Goal: Use online tool/utility: Utilize a website feature to perform a specific function

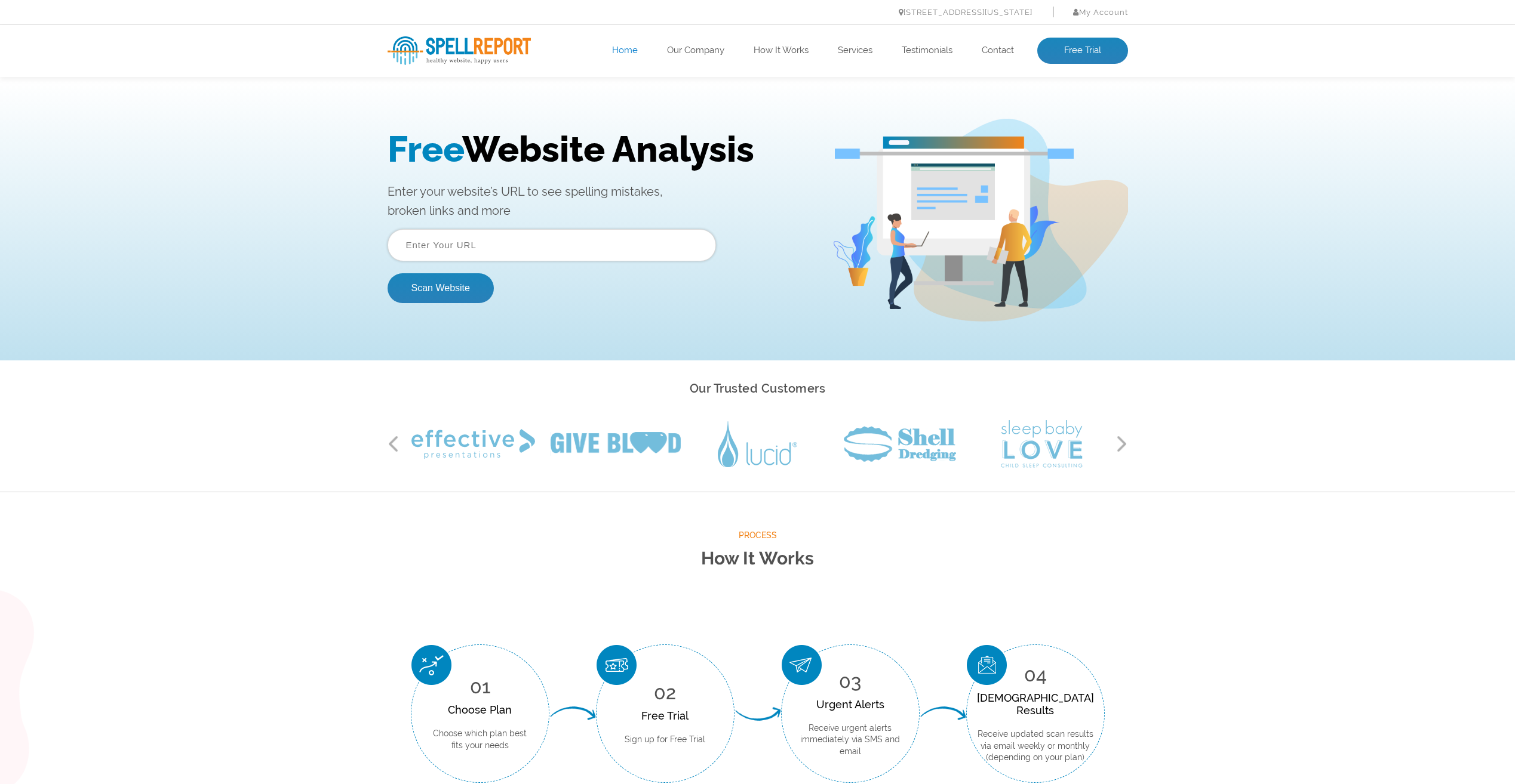
click at [488, 255] on input "text" at bounding box center [551, 246] width 329 height 32
type input "www.citrobits.com"
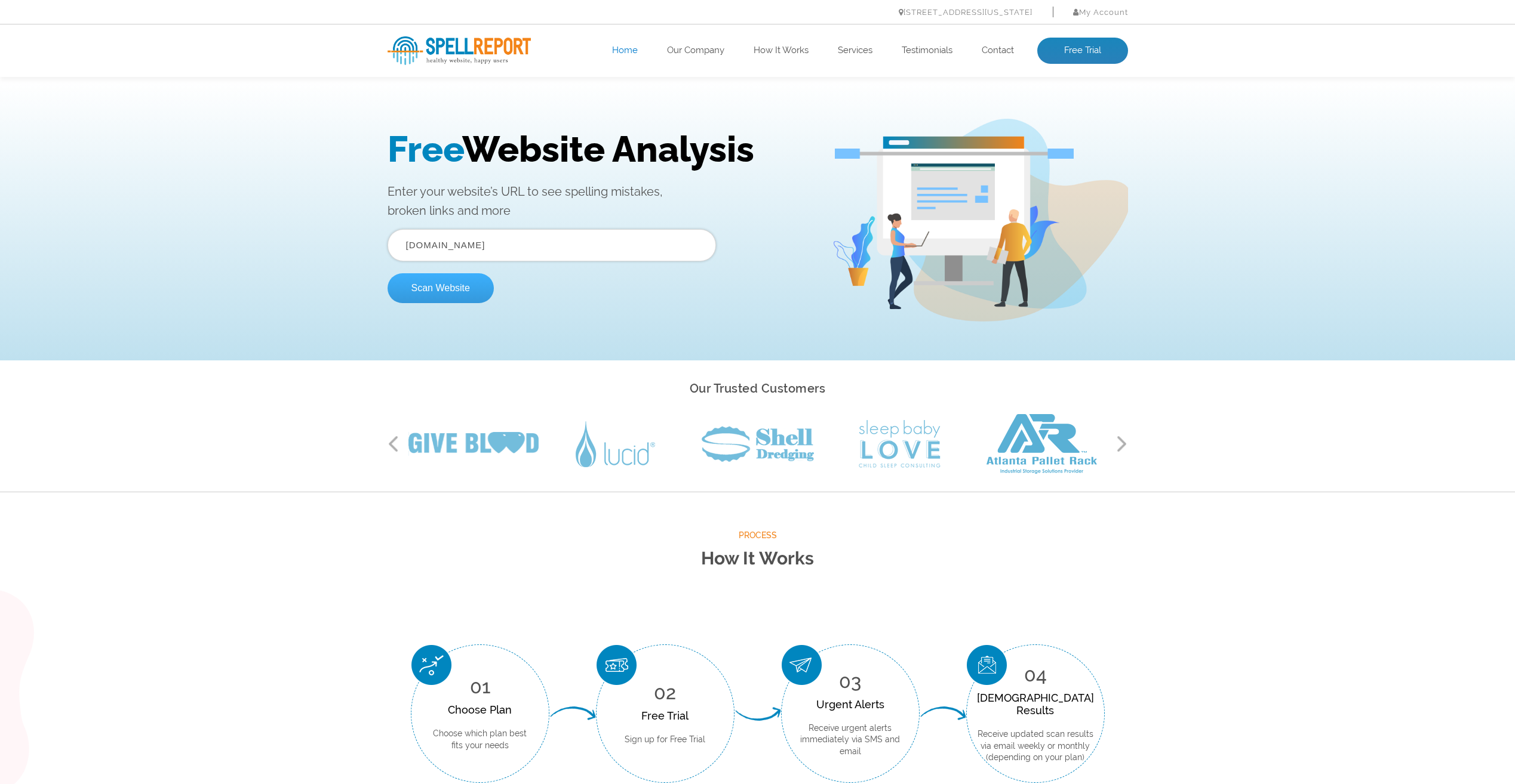
click at [450, 291] on button "Scan Website" at bounding box center [440, 287] width 107 height 30
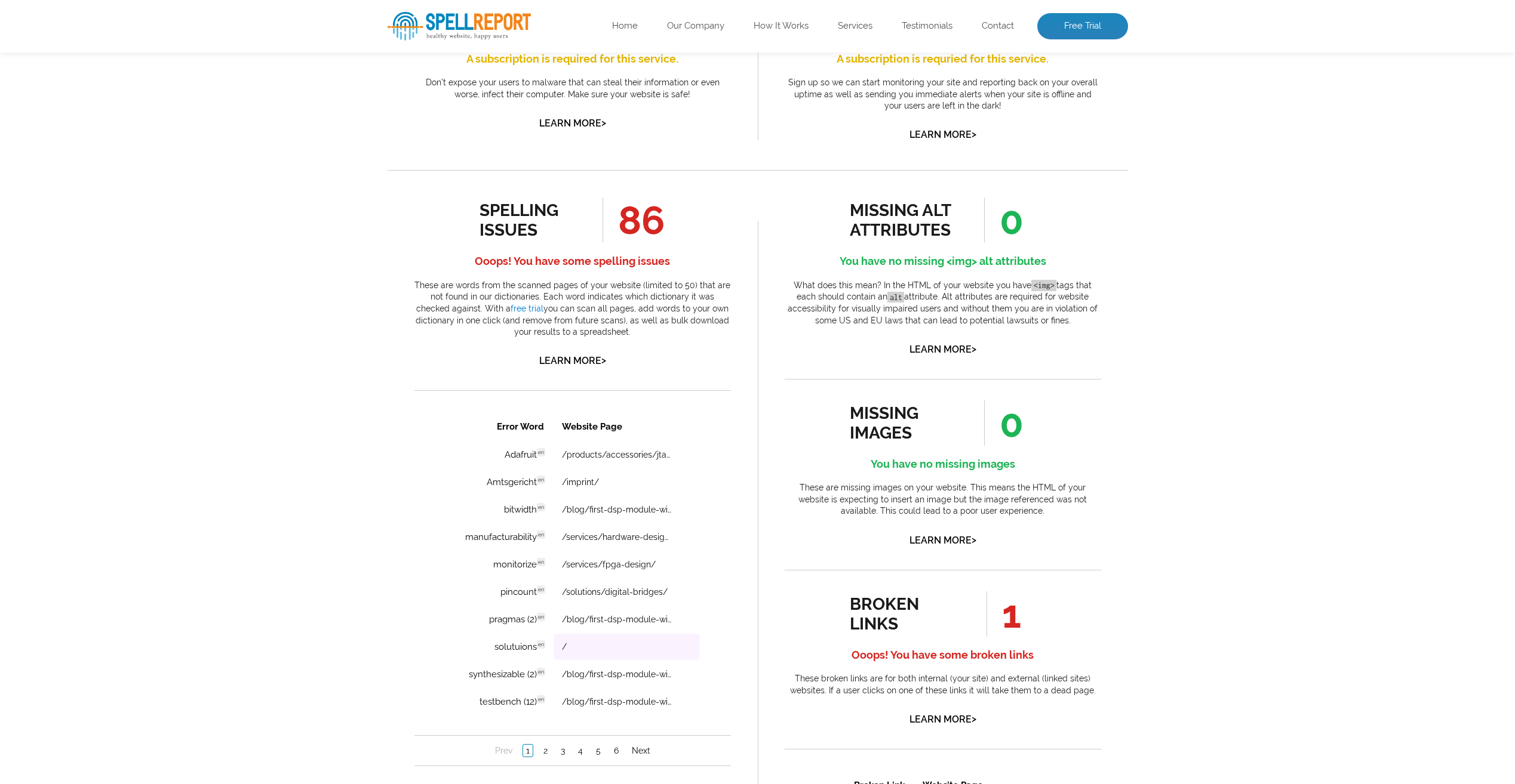
scroll to position [597, 0]
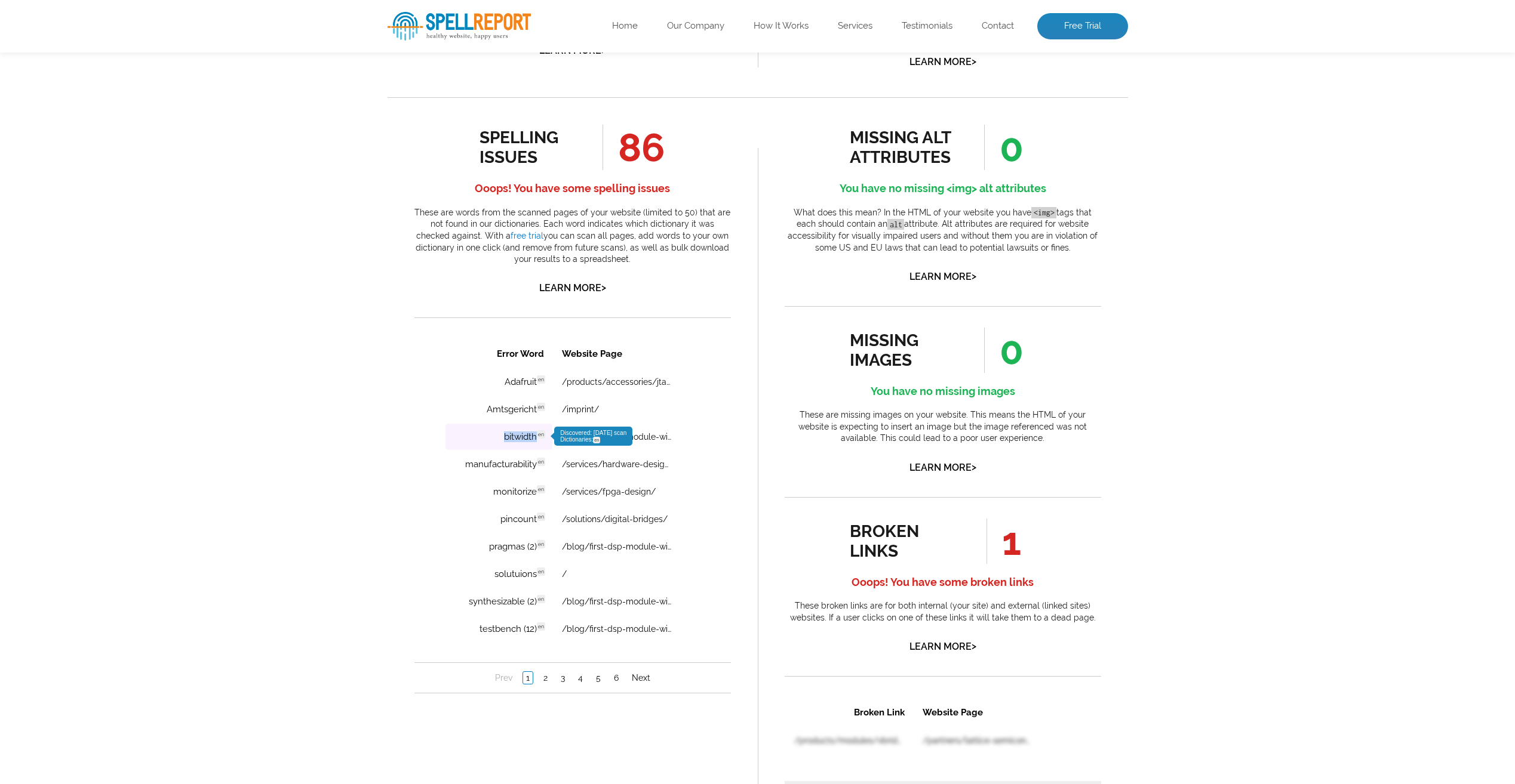
drag, startPoint x: 538, startPoint y: 440, endPoint x: 492, endPoint y: 440, distance: 46.0
click at [492, 440] on td "bitwidth en Discovered: [DATE] scan Dictionaries: en" at bounding box center [498, 437] width 107 height 26
copy td "bitwidth"
click at [581, 435] on span "Discovered: [DATE] scan Dictionaries: en" at bounding box center [593, 436] width 67 height 13
drag, startPoint x: 538, startPoint y: 465, endPoint x: 452, endPoint y: 465, distance: 86.0
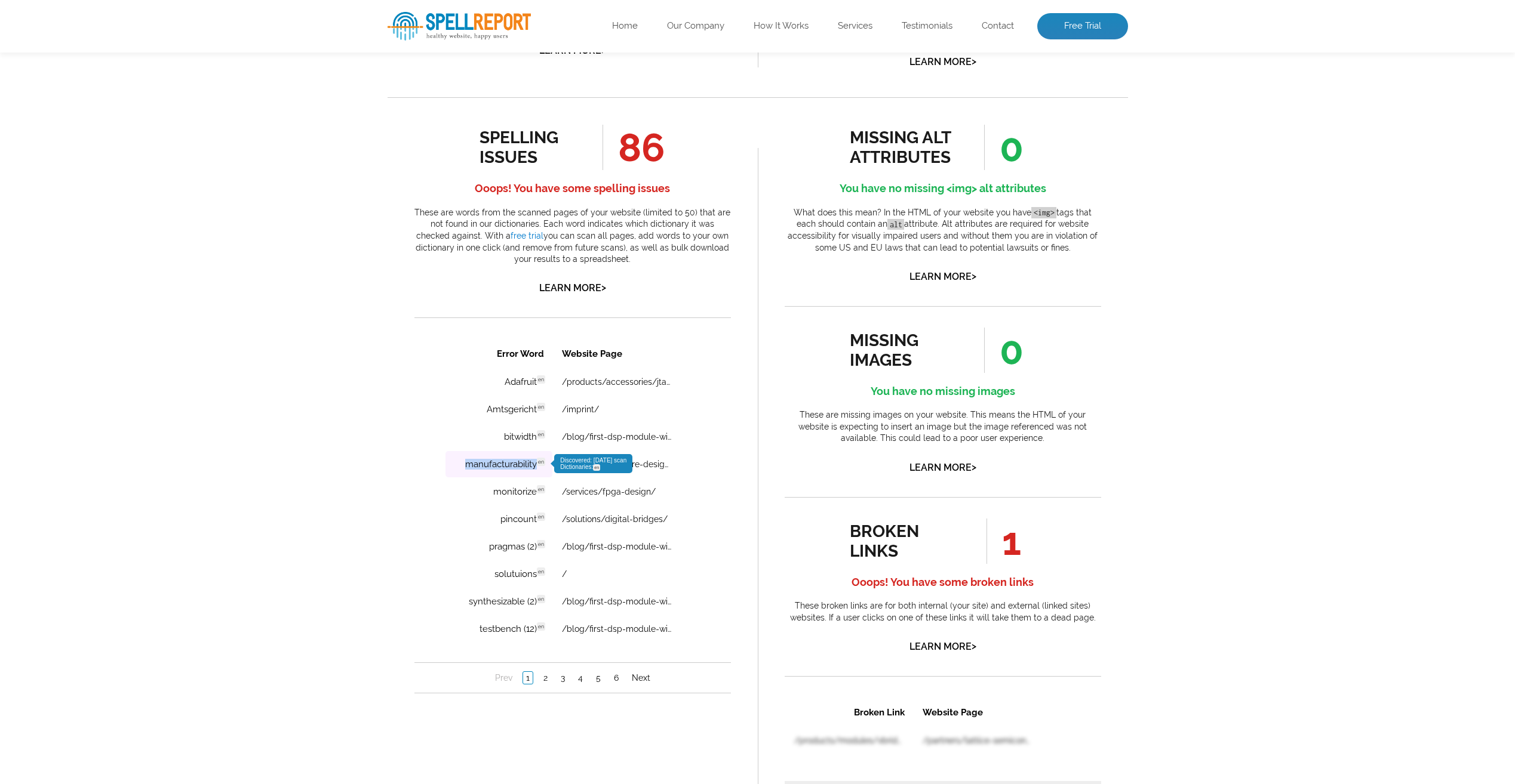
click at [452, 465] on td "manufacturability en Discovered: [DATE] scan Dictionaries: en" at bounding box center [498, 464] width 107 height 26
copy td "manufacturability"
click at [612, 489] on link "/services/fpga-design/" at bounding box center [609, 491] width 94 height 9
click at [466, 556] on td "pragmas (2) en Discovered: [DATE] scan Dictionaries: en" at bounding box center [498, 546] width 107 height 26
click at [611, 573] on td "/" at bounding box center [626, 574] width 146 height 26
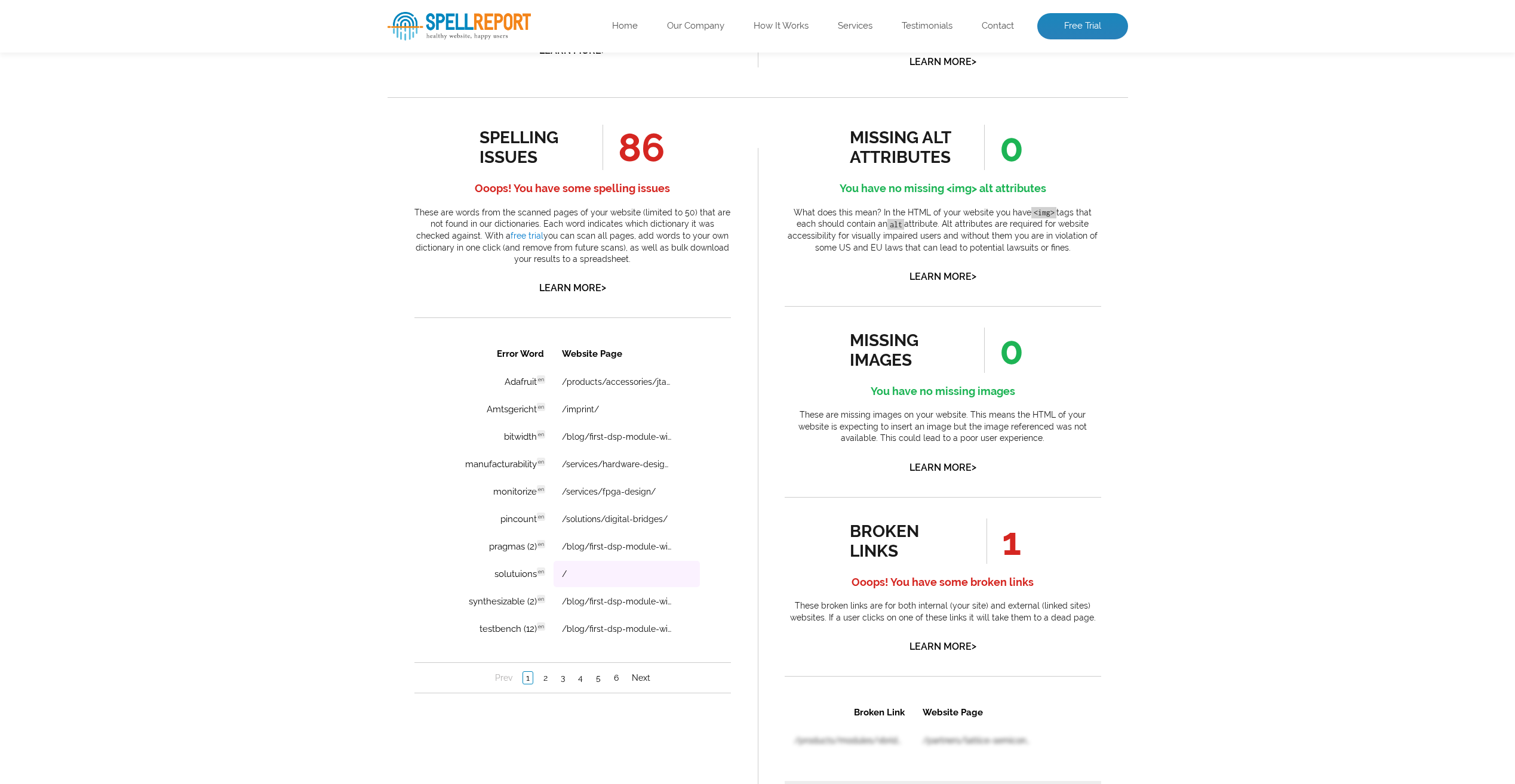
click at [569, 574] on td "/" at bounding box center [626, 574] width 146 height 26
click at [511, 575] on td "solutuions en Discovered: [DATE] scan Dictionaries: en" at bounding box center [498, 574] width 107 height 26
click at [569, 575] on td "/" at bounding box center [626, 574] width 146 height 26
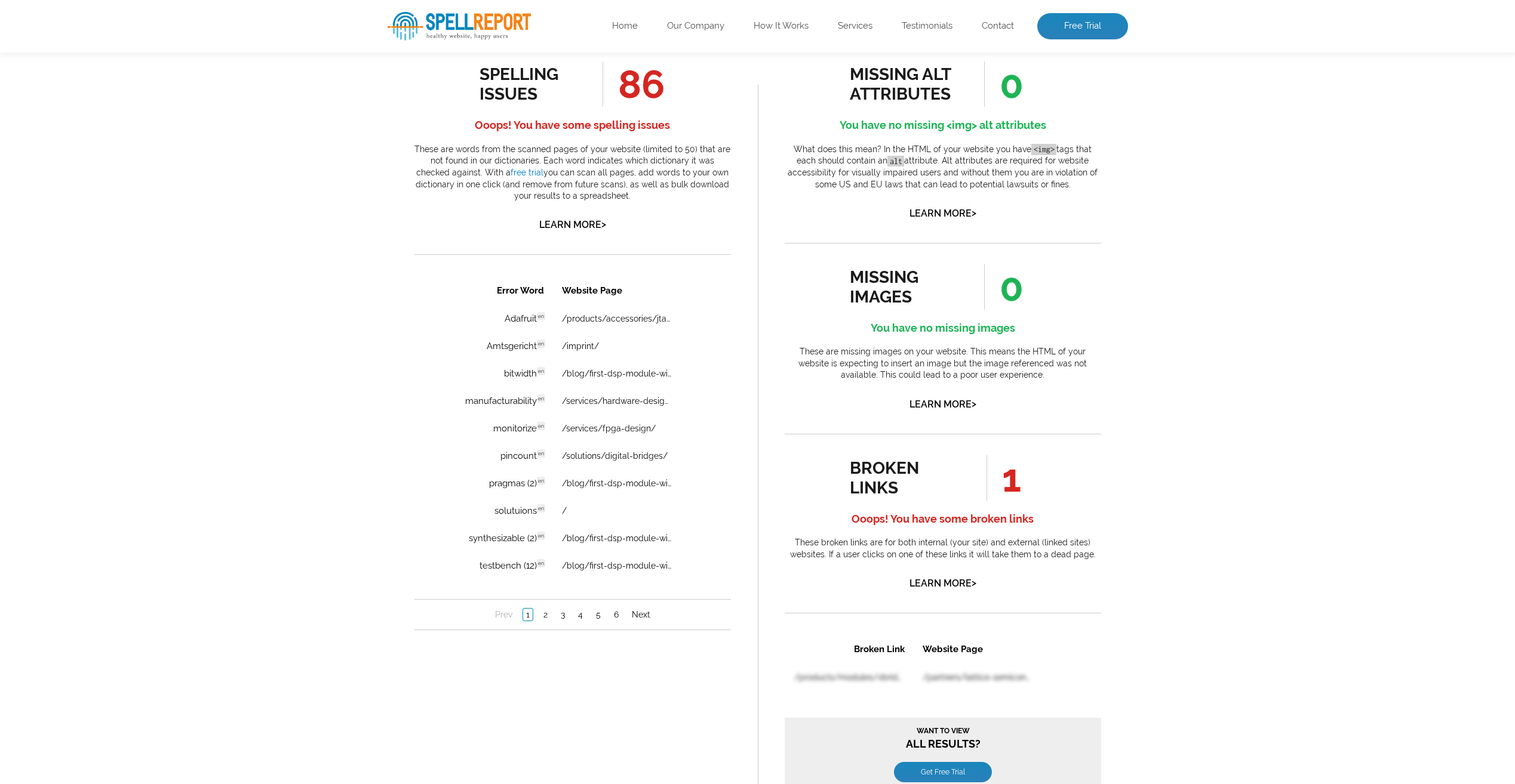
scroll to position [835, 0]
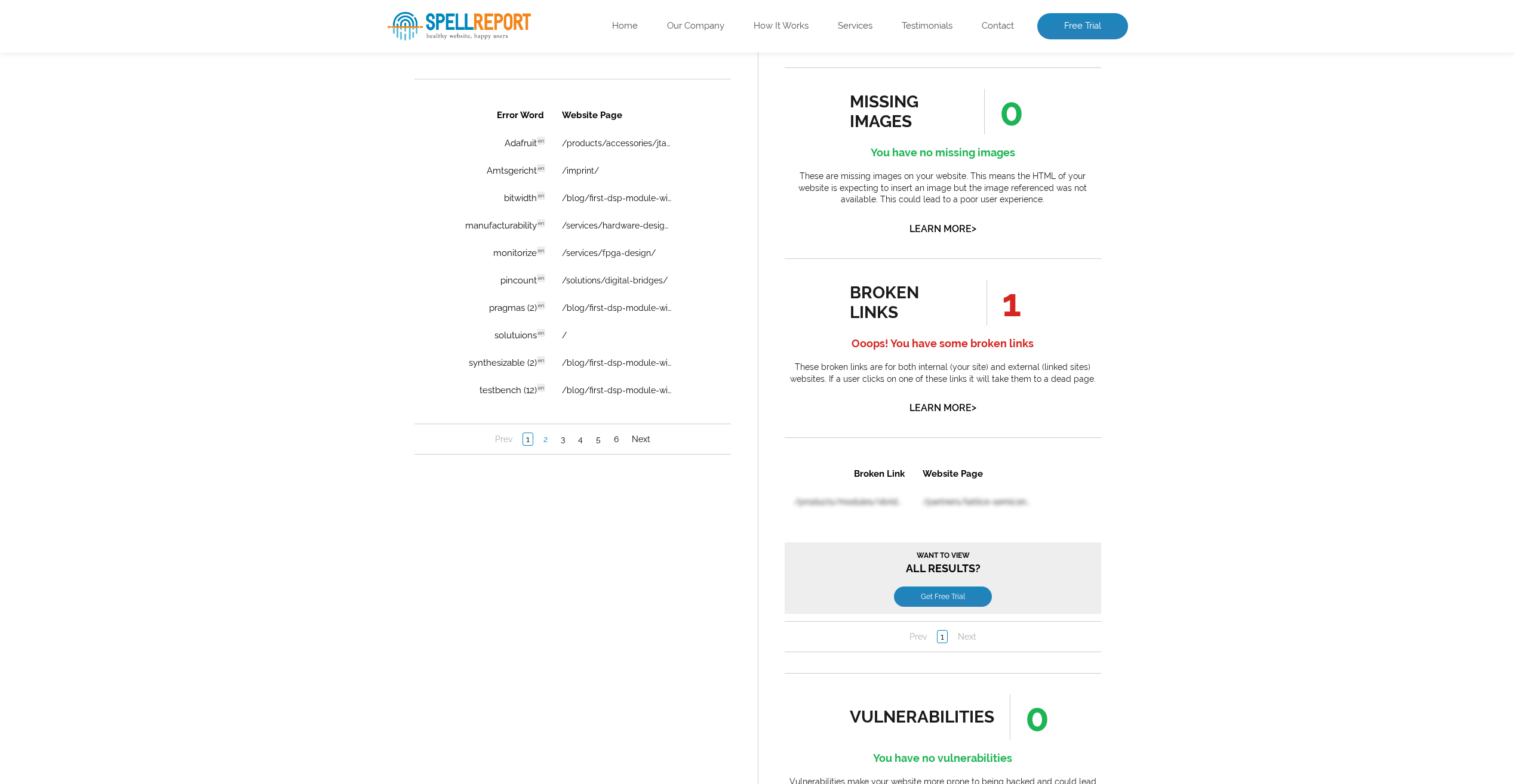
click at [545, 444] on link "2" at bounding box center [545, 439] width 10 height 12
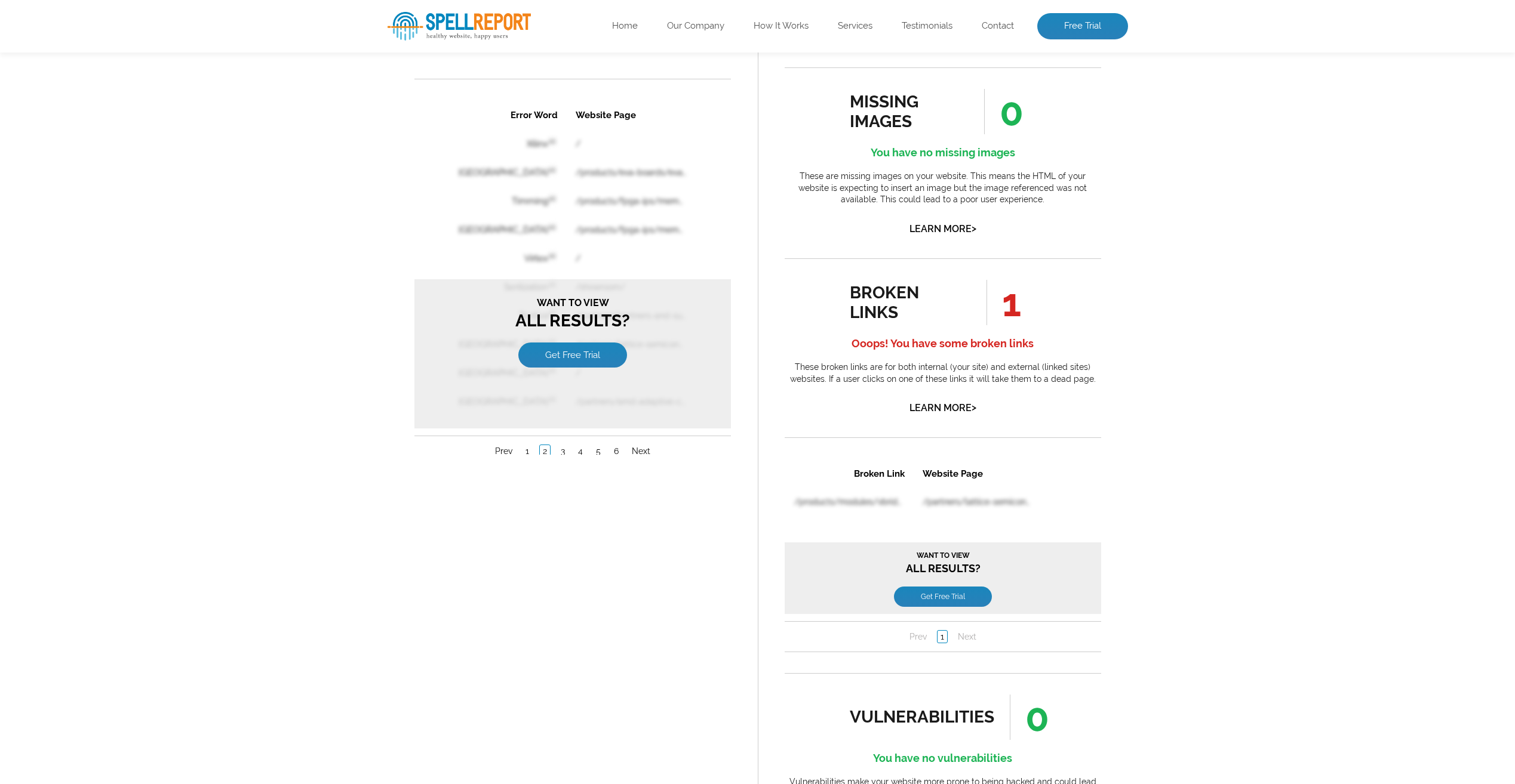
scroll to position [0, 0]
click at [610, 452] on link "6" at bounding box center [615, 451] width 11 height 12
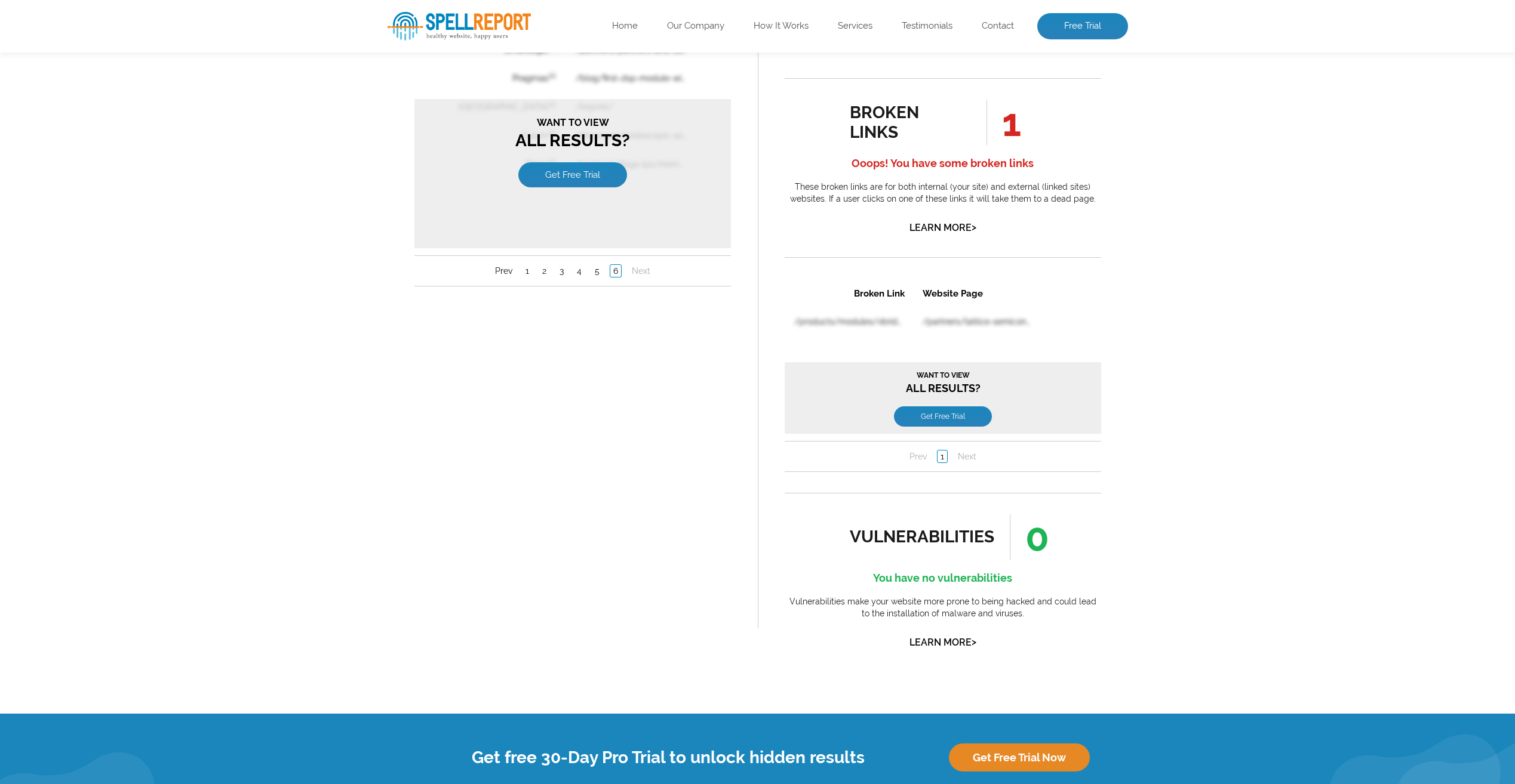
scroll to position [1014, 0]
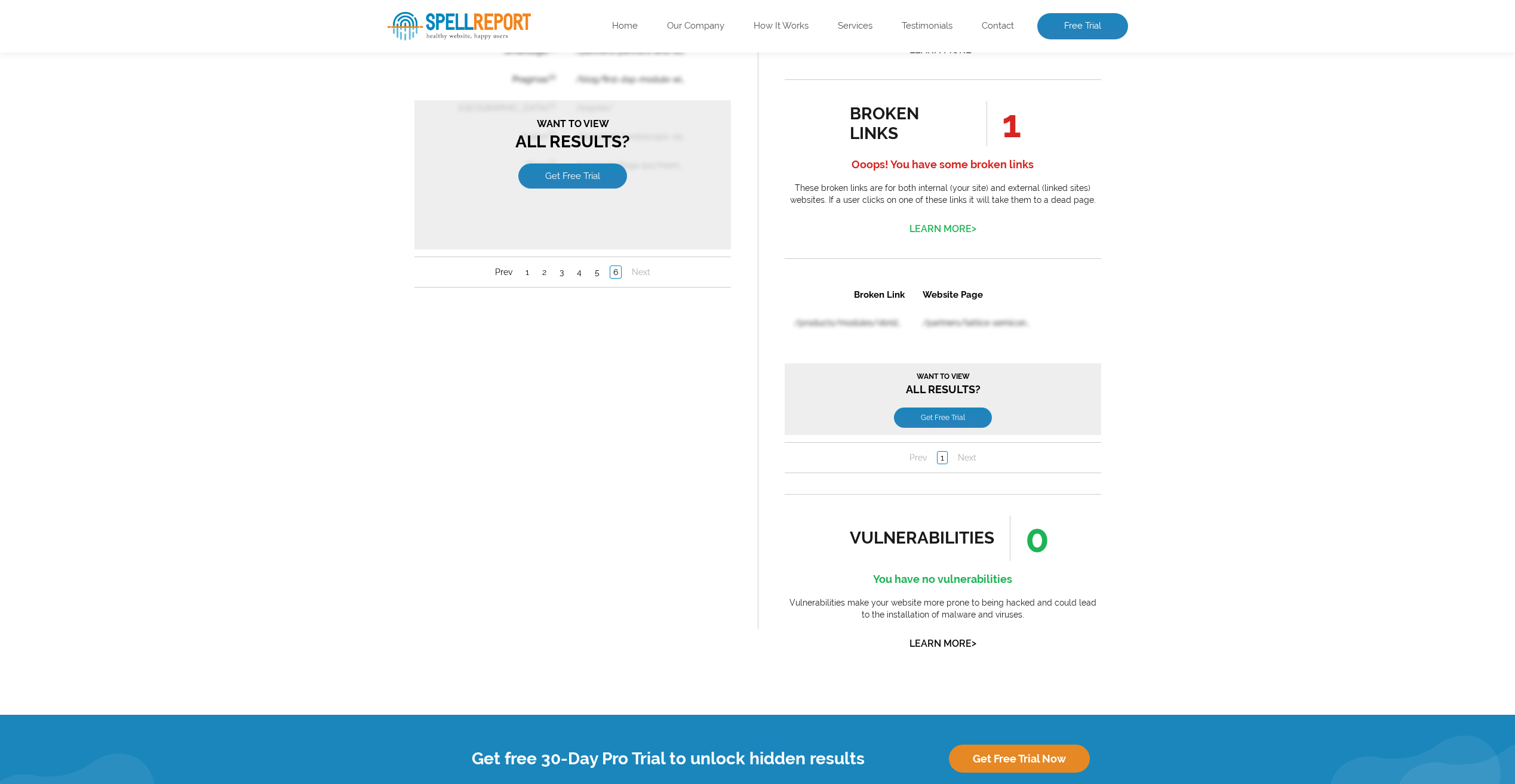
click at [947, 224] on link "Learn More >" at bounding box center [943, 229] width 67 height 11
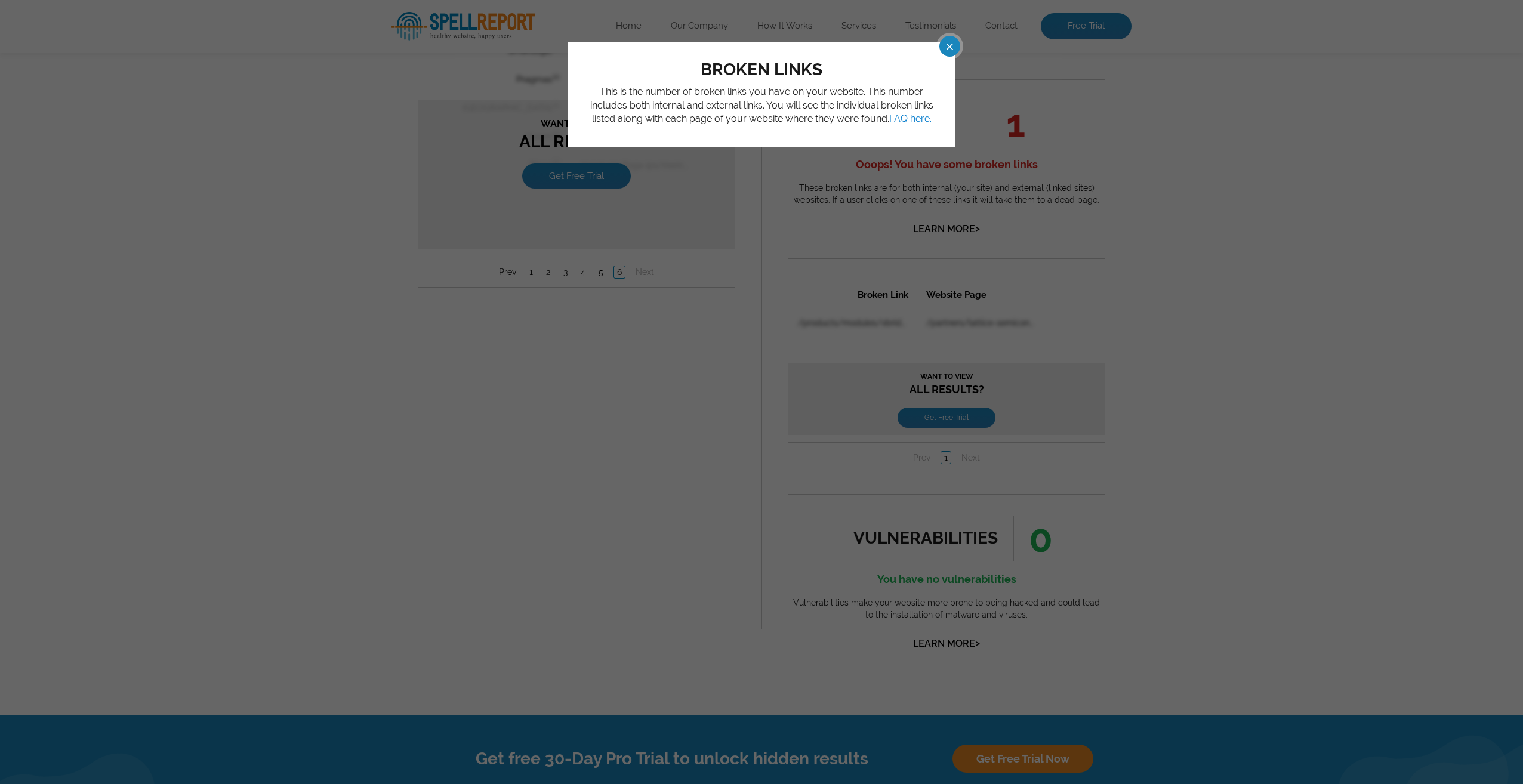
click at [944, 53] on span at bounding box center [939, 46] width 20 height 20
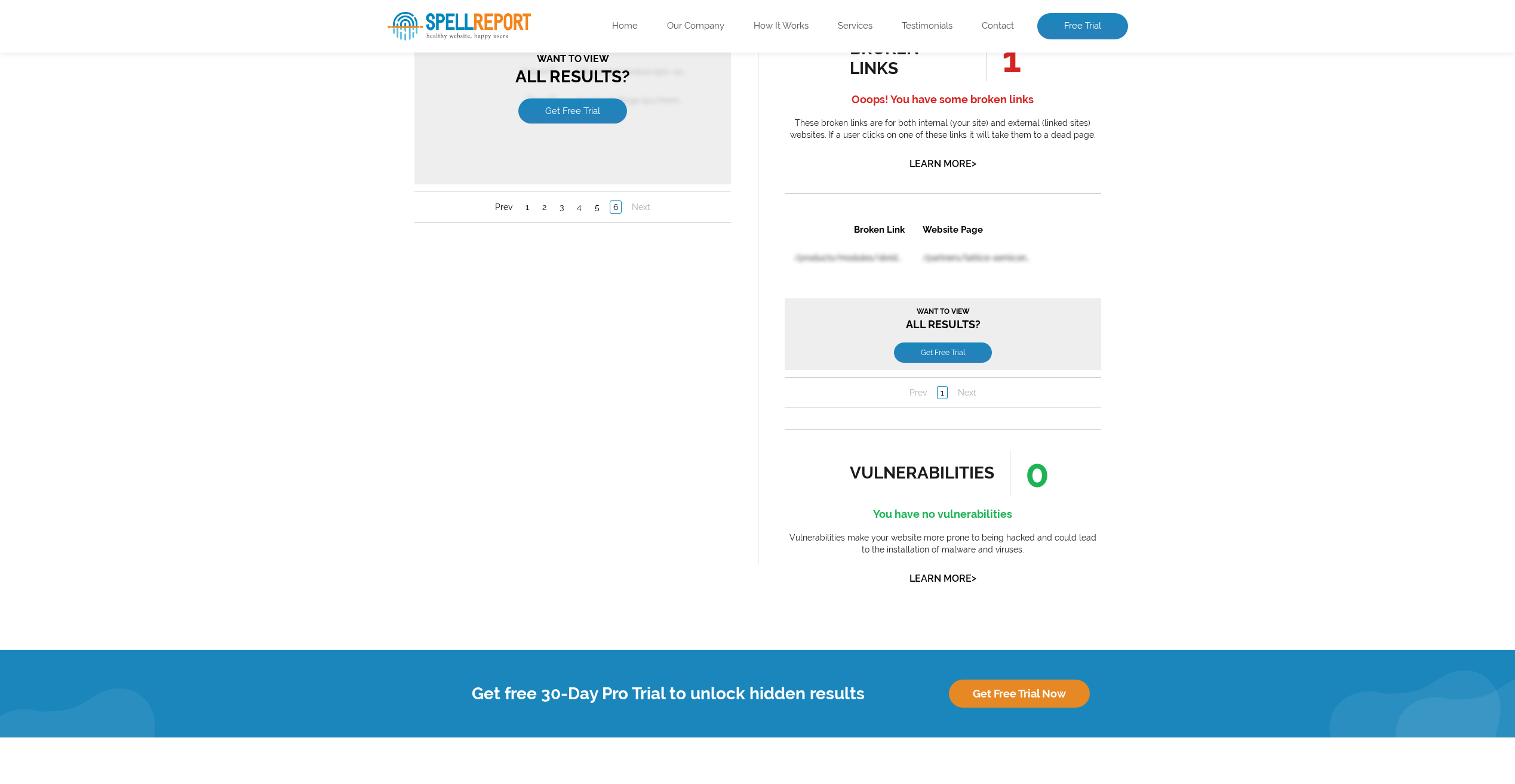
scroll to position [1173, 0]
